Goal: Navigation & Orientation: Find specific page/section

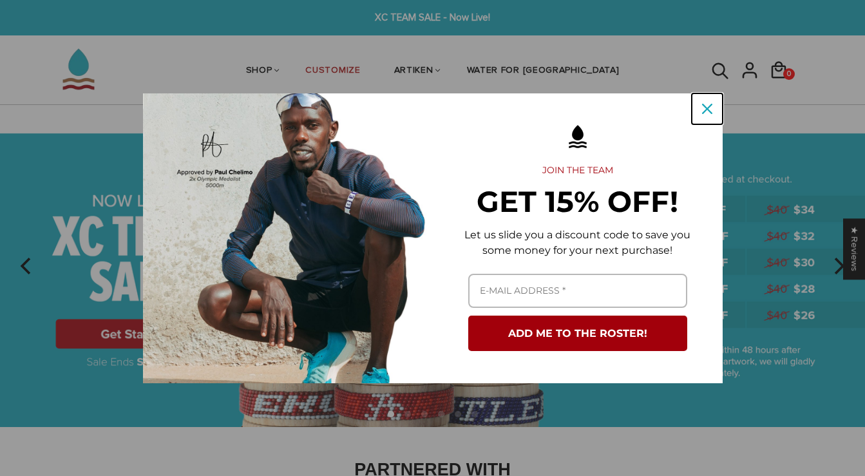
click at [427, 109] on icon "close icon" at bounding box center [707, 109] width 10 height 10
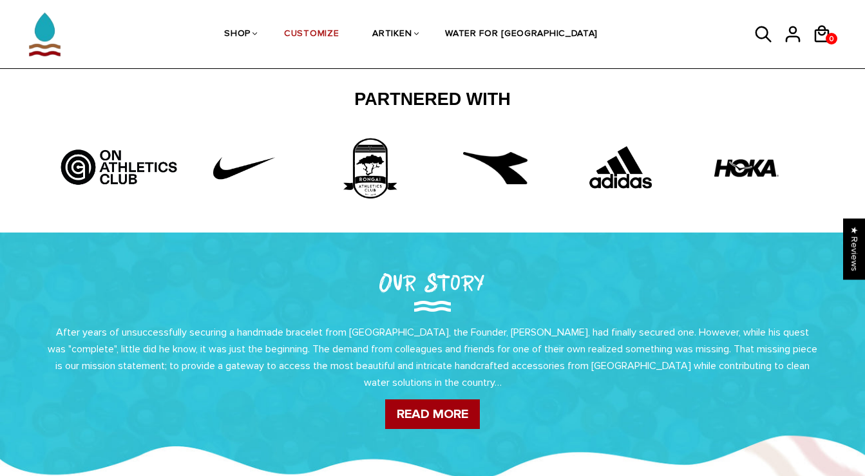
scroll to position [288, 0]
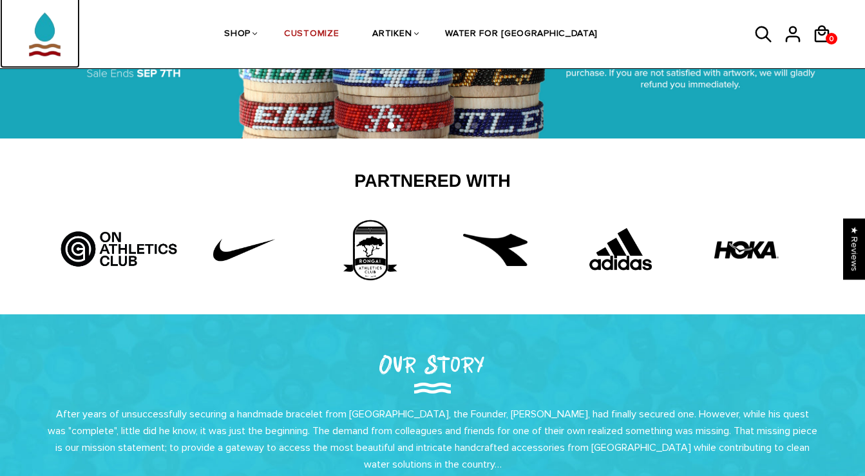
click at [41, 32] on img at bounding box center [45, 27] width 64 height 81
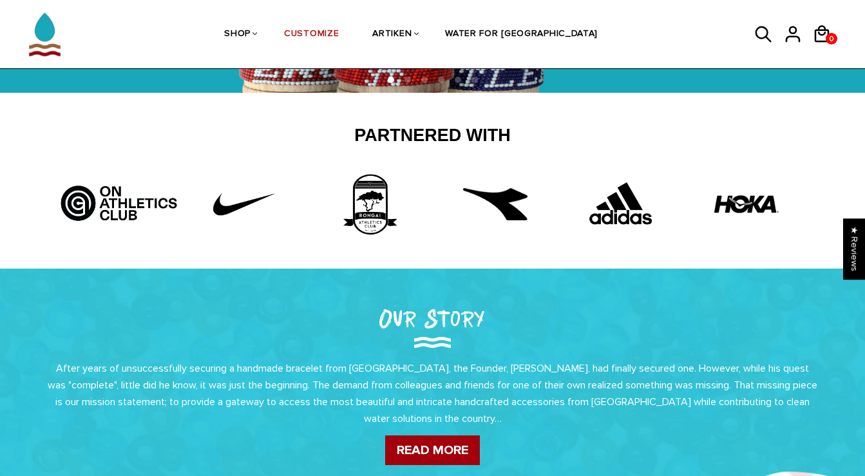
scroll to position [0, 0]
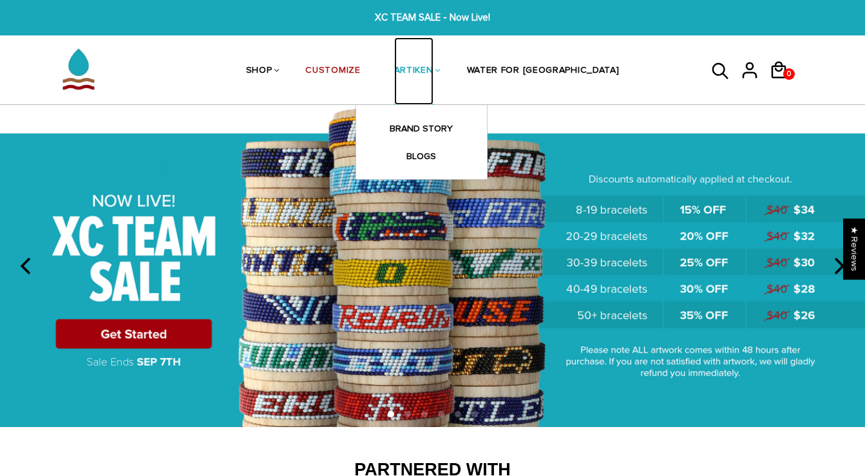
click at [427, 74] on link "ARTIKEN" at bounding box center [413, 71] width 39 height 68
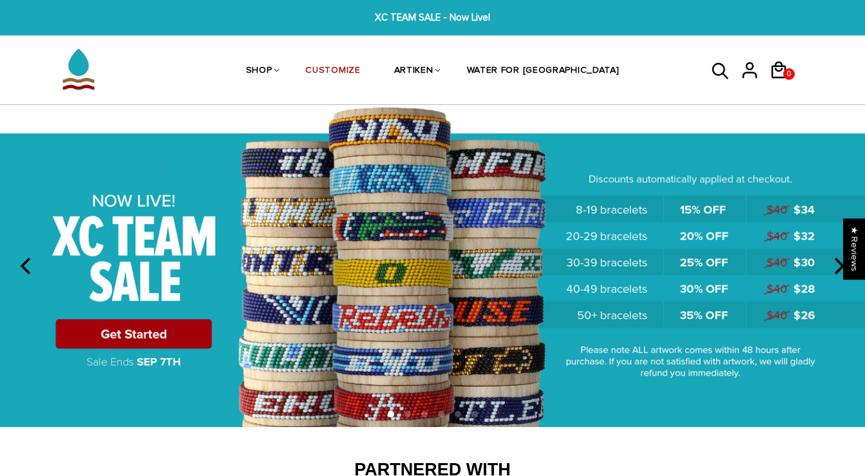
click at [164, 335] on img at bounding box center [432, 265] width 865 height 321
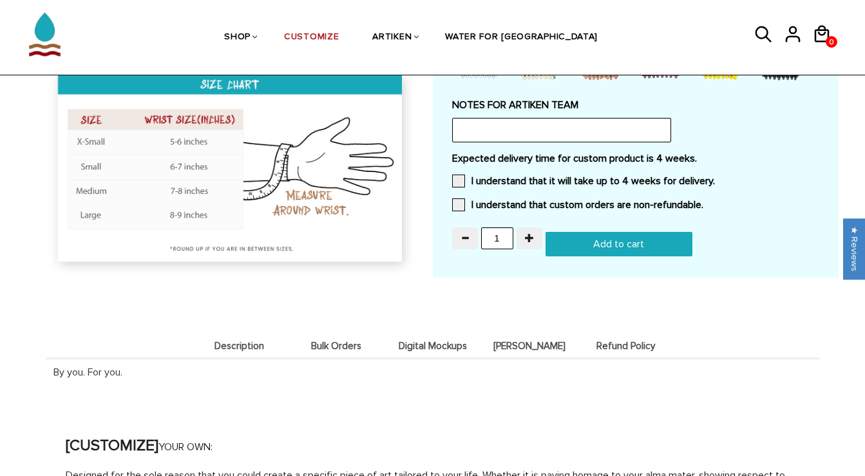
scroll to position [1066, 0]
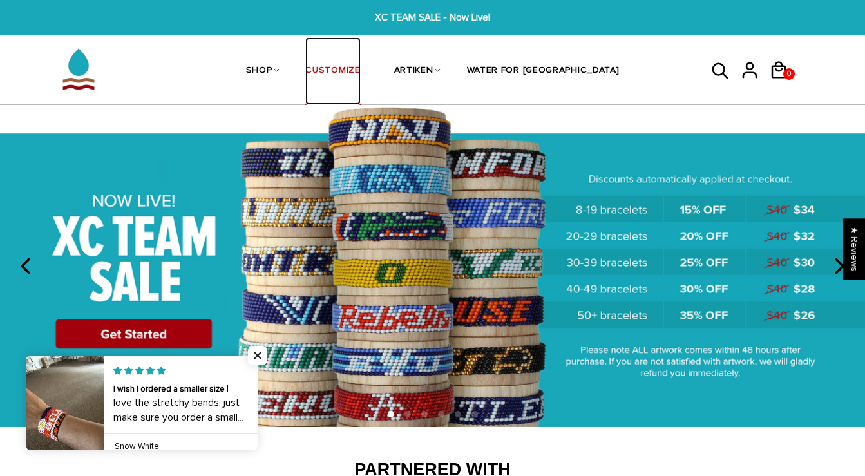
click at [360, 71] on link "CUSTOMIZE" at bounding box center [332, 71] width 55 height 68
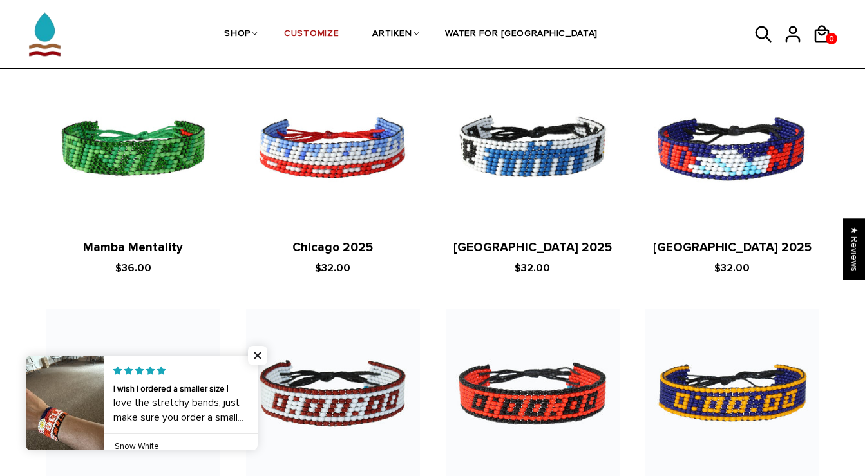
scroll to position [1503, 0]
